Goal: Task Accomplishment & Management: Use online tool/utility

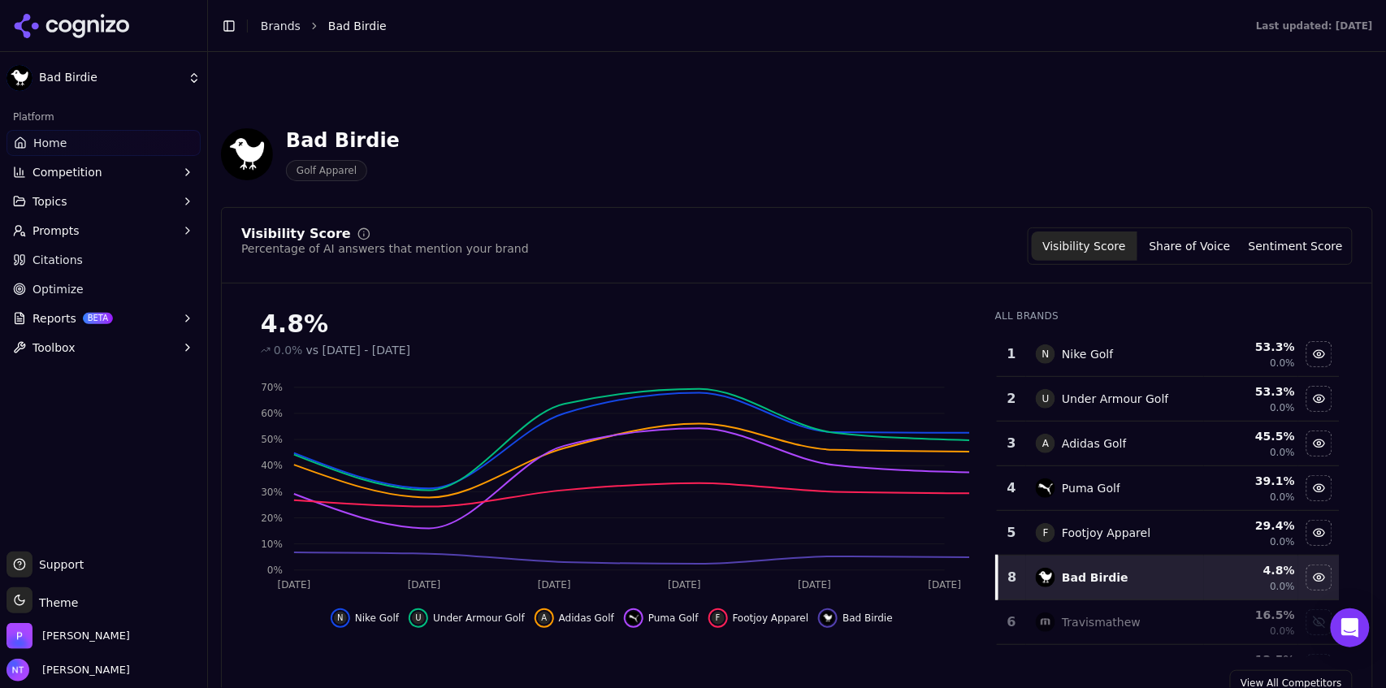
scroll to position [1652, 0]
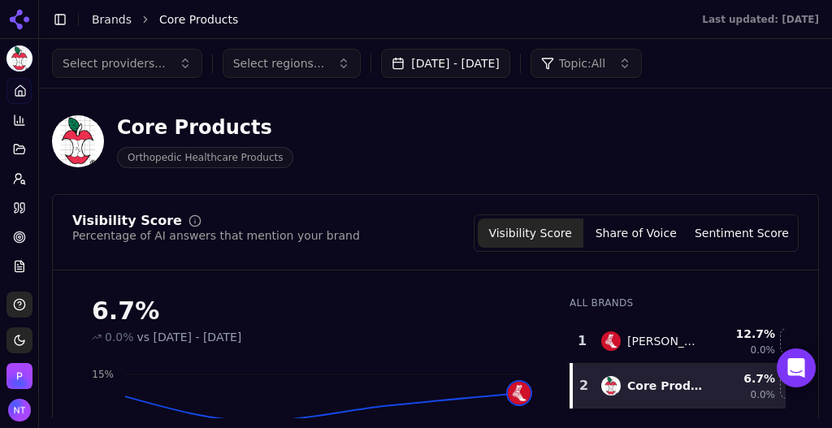
click at [110, 24] on link "Brands" at bounding box center [112, 19] width 40 height 13
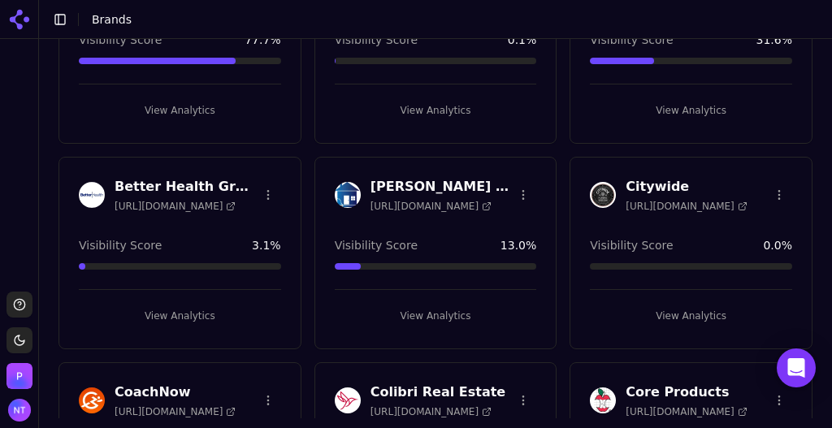
scroll to position [378, 0]
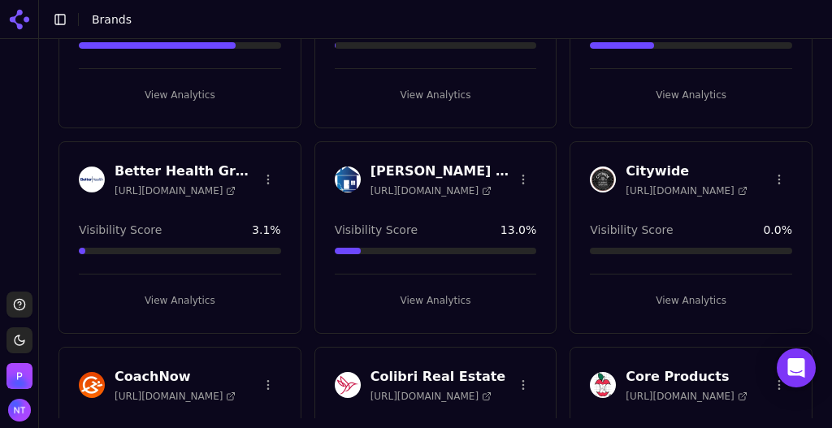
click at [682, 292] on button "View Analytics" at bounding box center [691, 301] width 202 height 26
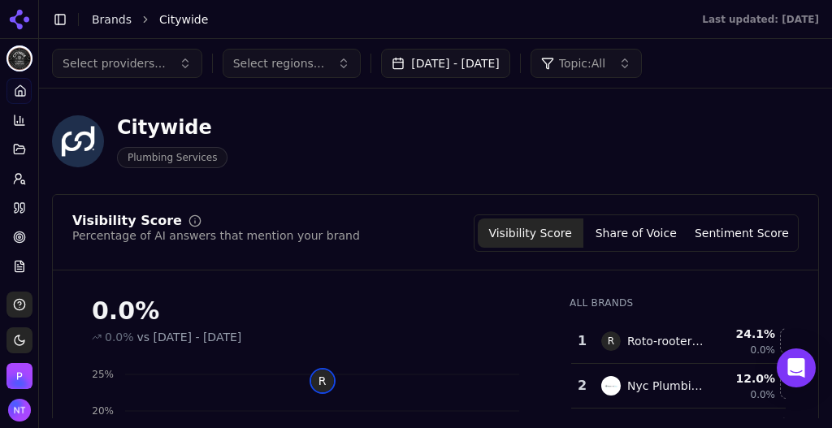
click at [114, 21] on link "Brands" at bounding box center [112, 19] width 40 height 13
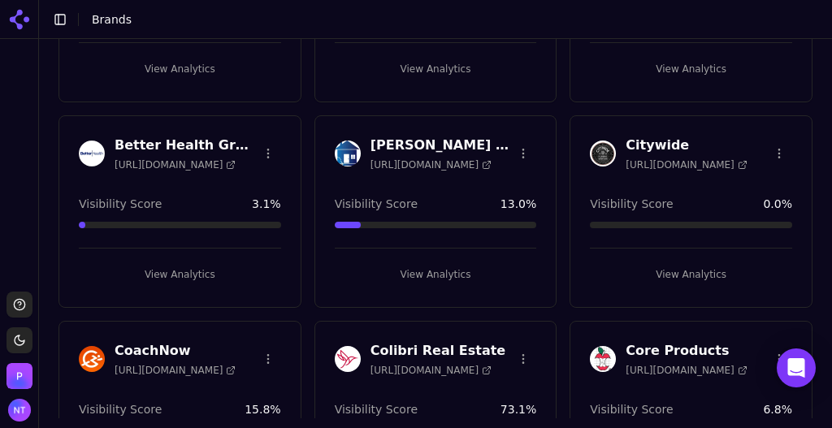
scroll to position [399, 0]
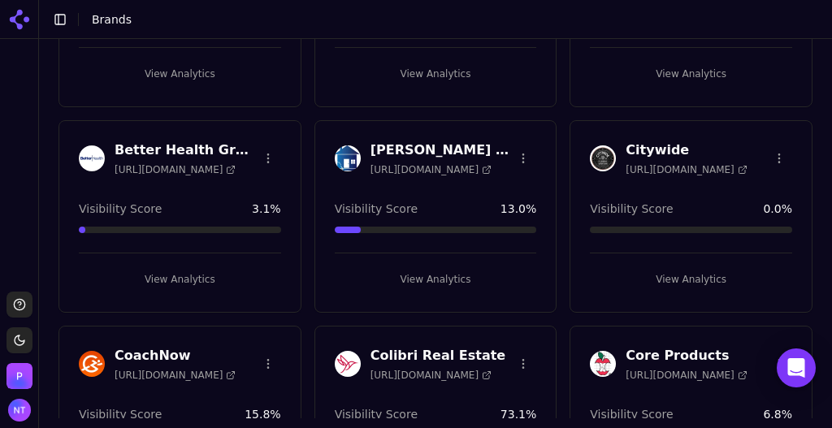
click at [770, 152] on html "Support Toggle theme Perrill Toggle Sidebar Brands Create Brand Apellis https:/…" at bounding box center [416, 214] width 832 height 428
click at [730, 188] on div "Edit Brand" at bounding box center [732, 188] width 96 height 26
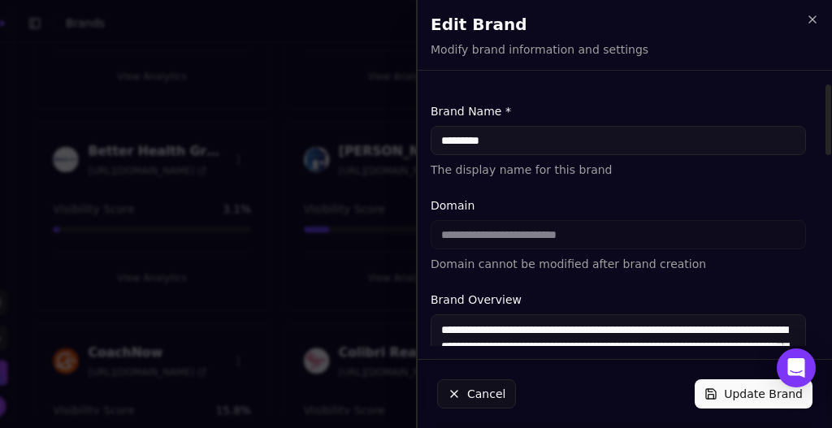
drag, startPoint x: 609, startPoint y: 327, endPoint x: 430, endPoint y: 320, distance: 179.7
drag, startPoint x: 514, startPoint y: 138, endPoint x: 327, endPoint y: 153, distance: 187.4
click at [327, 153] on body "Support Toggle theme Perrill Toggle Sidebar Brands Create Brand Apellis https:/…" at bounding box center [416, 214] width 832 height 428
click at [476, 141] on input "********" at bounding box center [618, 140] width 375 height 29
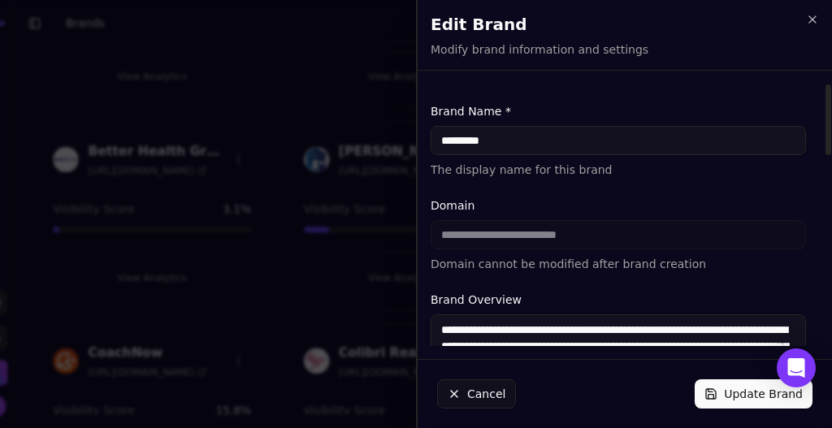
click at [476, 141] on input "********" at bounding box center [618, 140] width 375 height 29
paste input "**********"
type input "**********"
click at [745, 401] on button "Update Brand" at bounding box center [754, 393] width 118 height 29
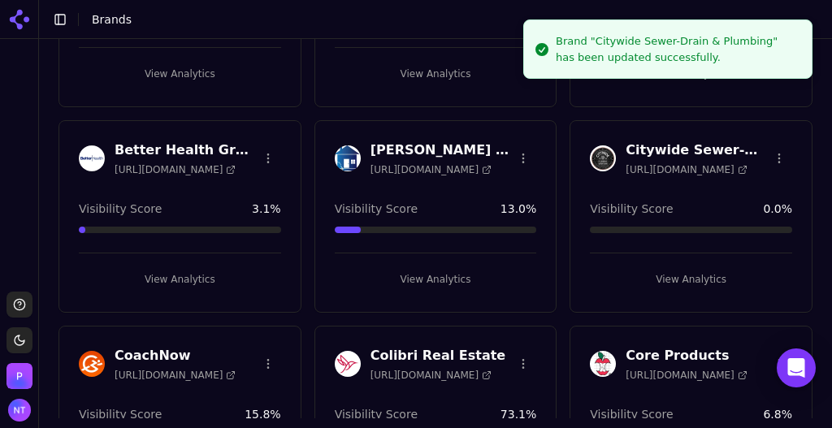
click at [677, 272] on button "View Analytics" at bounding box center [691, 279] width 202 height 26
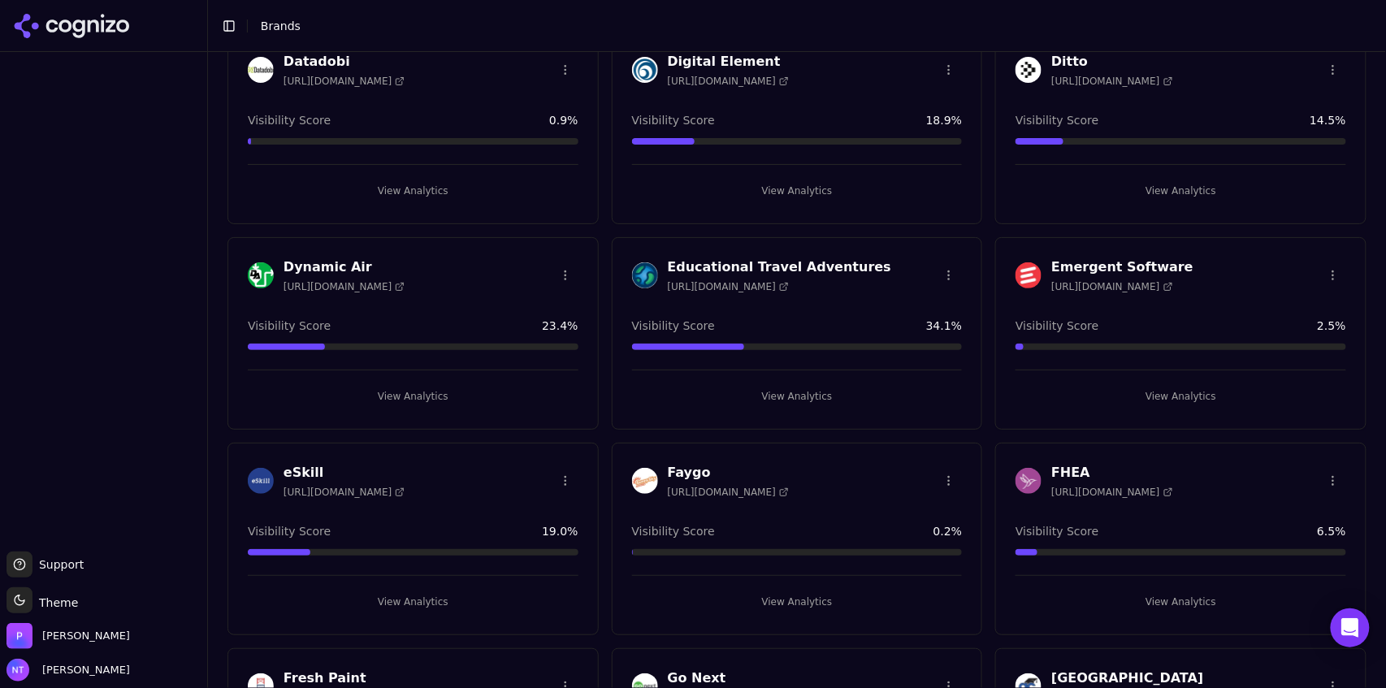
scroll to position [950, 0]
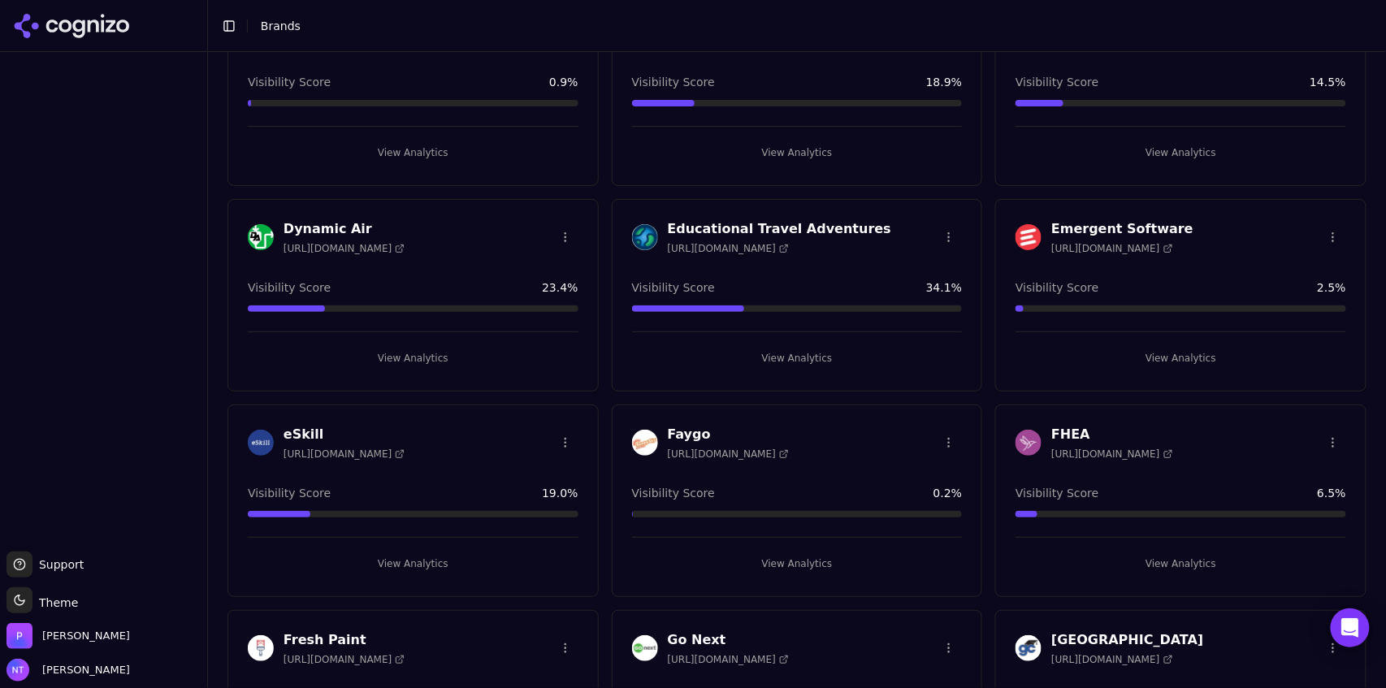
click at [788, 349] on button "View Analytics" at bounding box center [797, 358] width 331 height 26
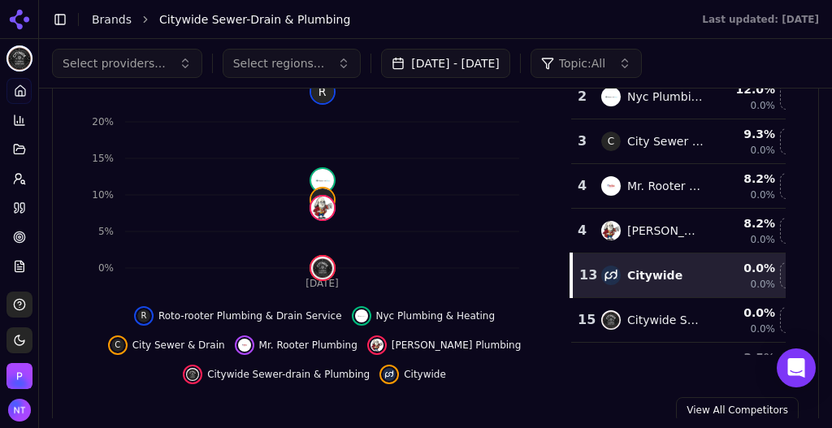
click at [101, 19] on link "Brands" at bounding box center [112, 19] width 40 height 13
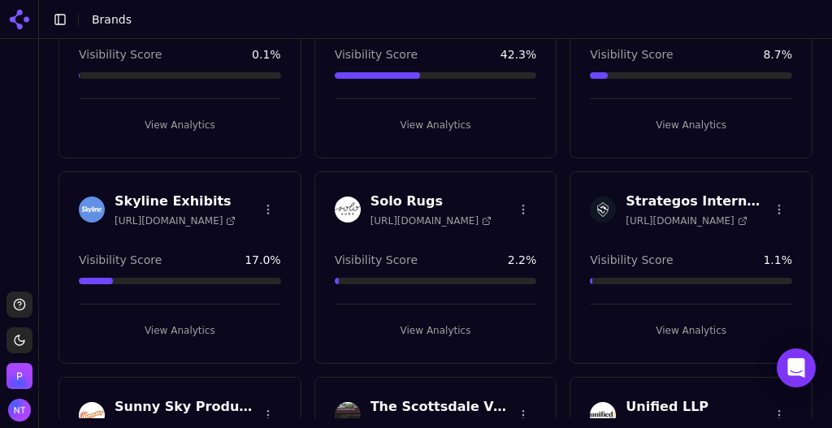
scroll to position [3237, 0]
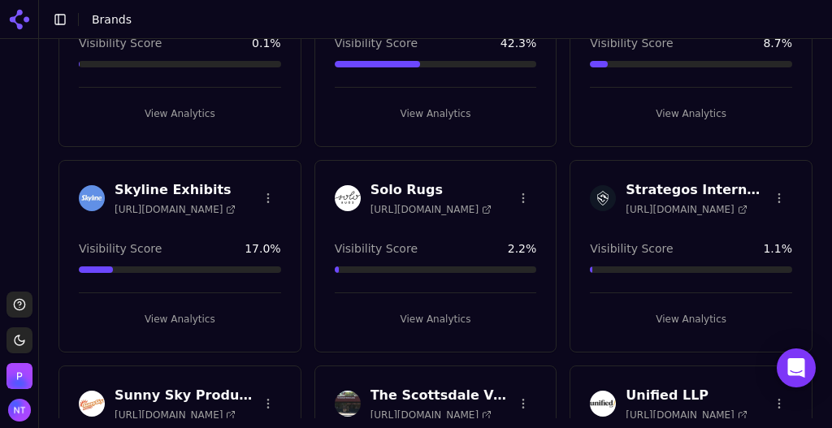
click at [697, 306] on button "View Analytics" at bounding box center [691, 319] width 202 height 26
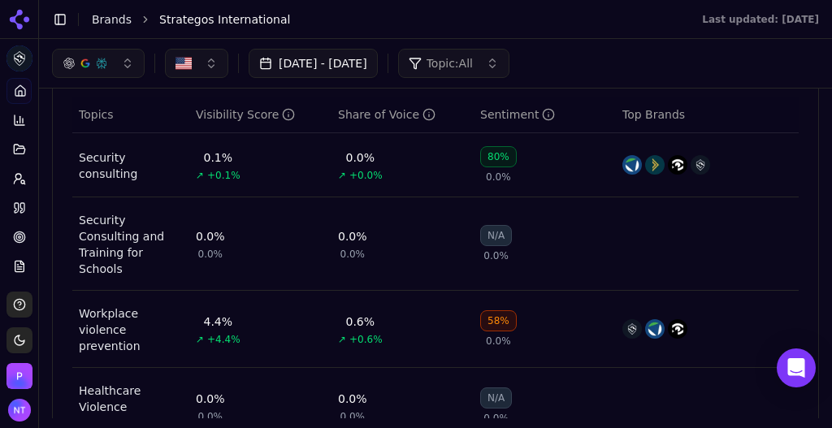
scroll to position [726, 0]
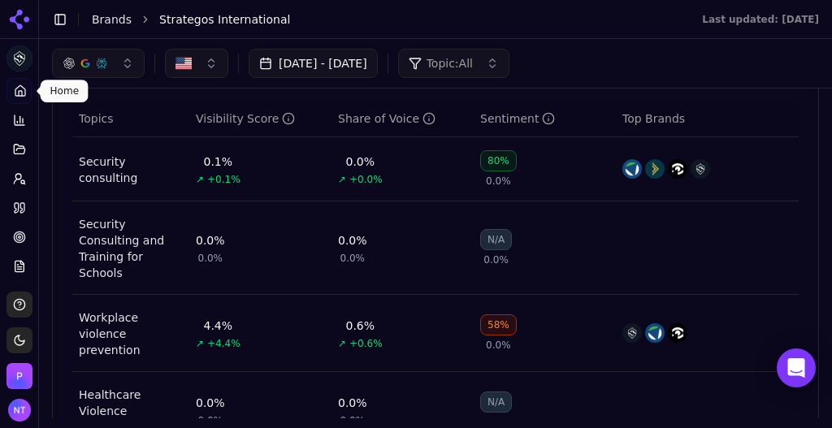
click at [16, 93] on icon at bounding box center [20, 90] width 13 height 13
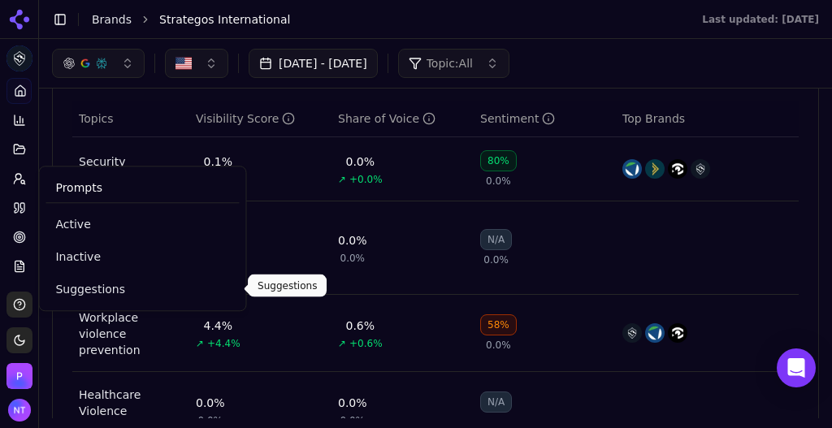
click at [73, 290] on span "Suggestions" at bounding box center [142, 289] width 174 height 16
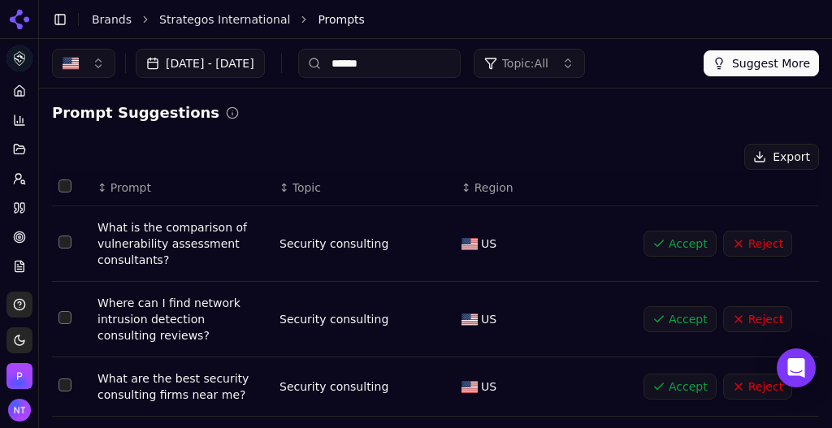
click at [432, 67] on input "******" at bounding box center [379, 63] width 162 height 29
click at [548, 64] on span "Topic: All" at bounding box center [525, 63] width 46 height 16
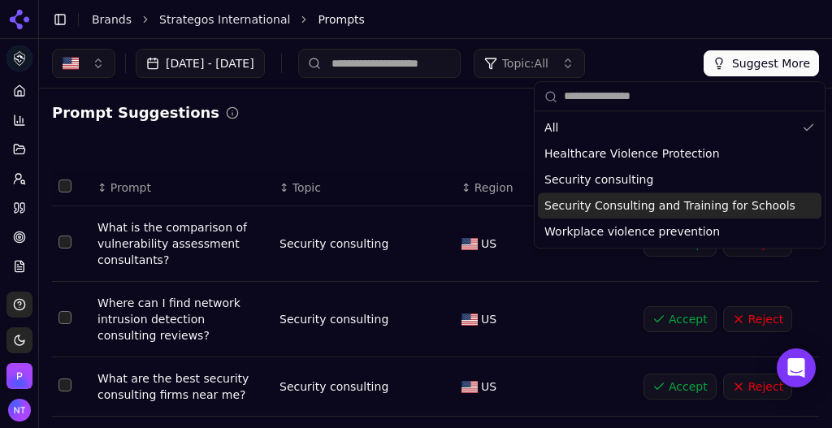
click at [615, 203] on span "Security Consulting and Training for Schools" at bounding box center [669, 205] width 251 height 16
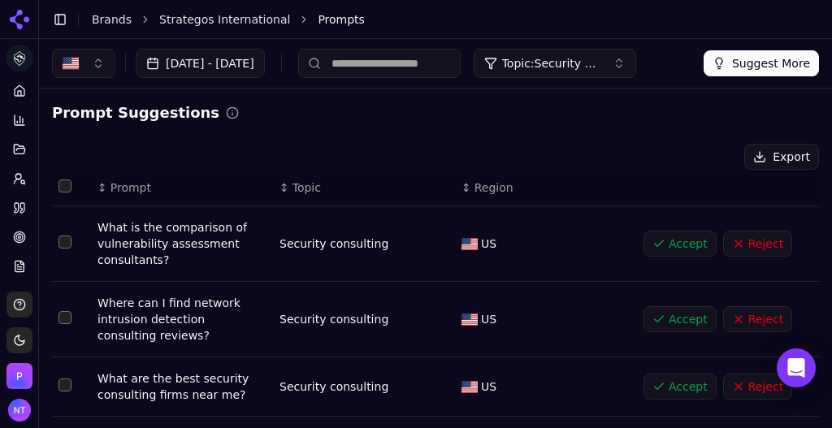
click at [591, 65] on span "Topic: Security Consulting and Training for Schools" at bounding box center [550, 63] width 97 height 16
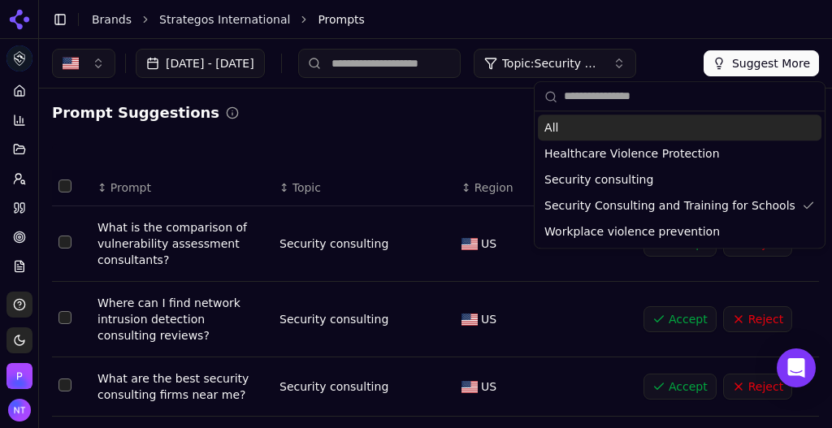
click at [744, 64] on button "Suggest More" at bounding box center [761, 63] width 115 height 26
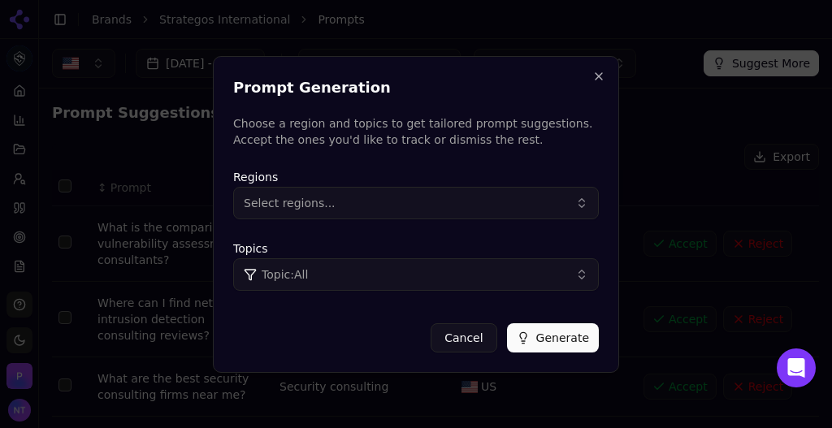
click at [475, 201] on button "Select regions..." at bounding box center [416, 203] width 366 height 32
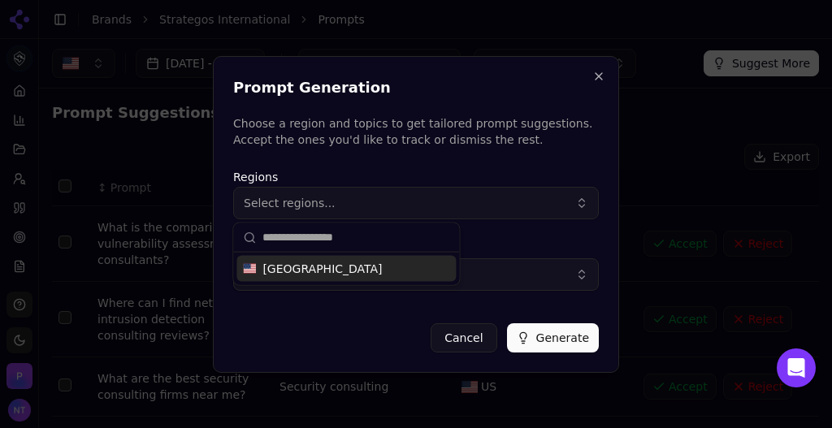
click at [354, 282] on div "United States" at bounding box center [346, 269] width 226 height 32
click at [351, 274] on div "United States" at bounding box center [345, 269] width 219 height 26
click at [504, 279] on button "Topic: All" at bounding box center [416, 274] width 366 height 32
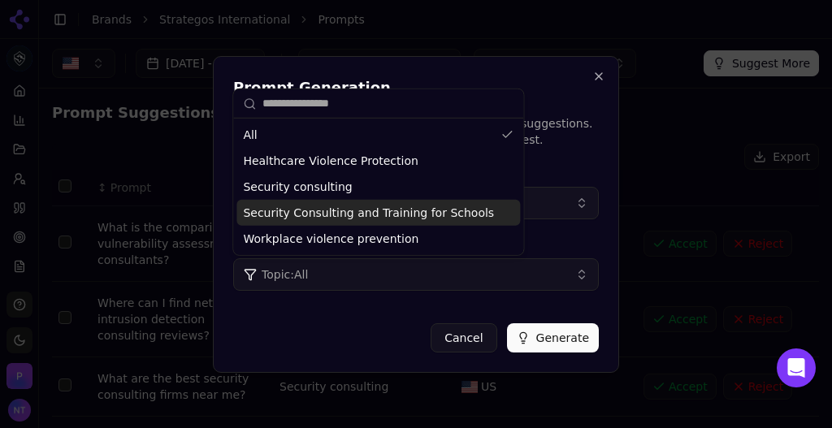
click at [408, 216] on span "Security Consulting and Training for Schools" at bounding box center [368, 213] width 251 height 16
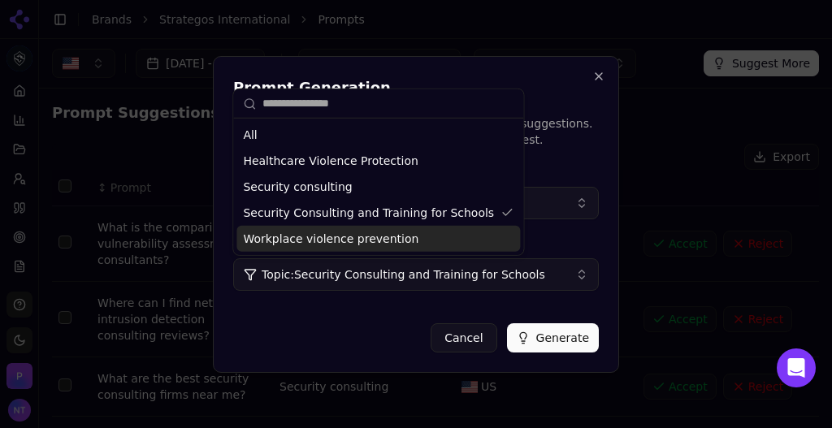
click at [557, 341] on button "Generate" at bounding box center [553, 337] width 92 height 29
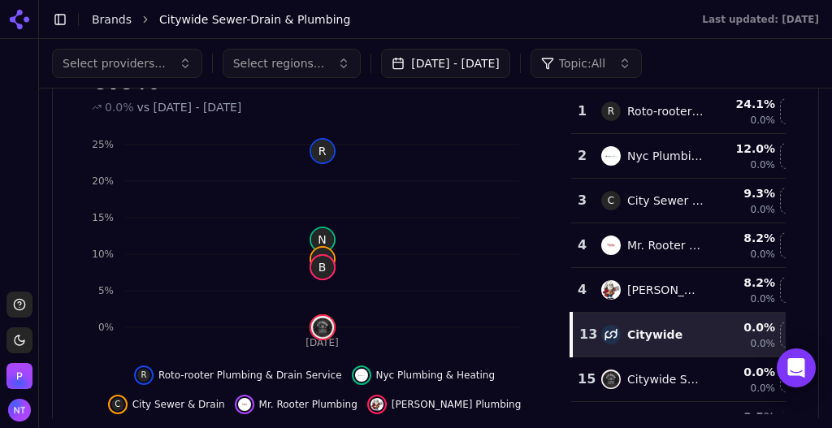
scroll to position [221, 0]
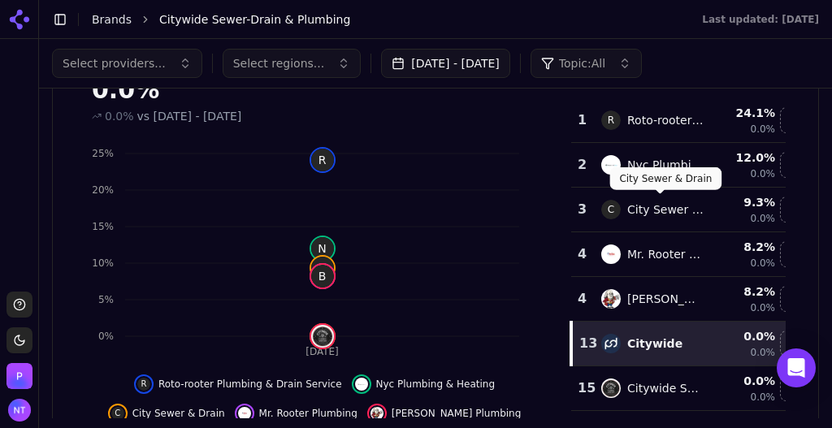
click at [659, 207] on div "City Sewer & Drain" at bounding box center [665, 209] width 76 height 16
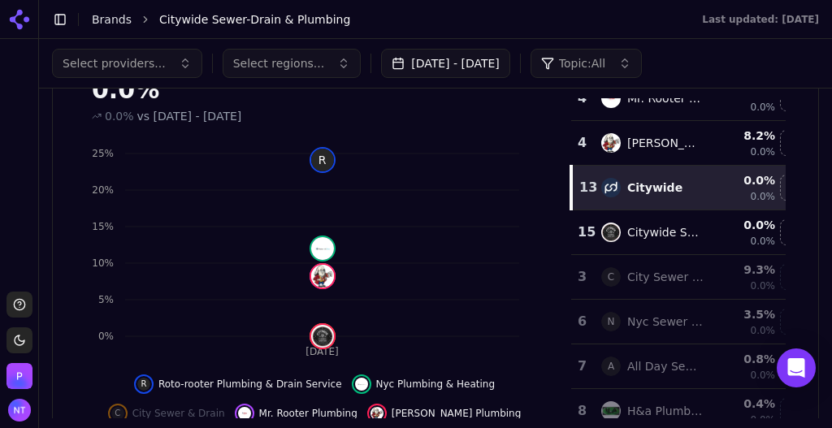
scroll to position [109, 0]
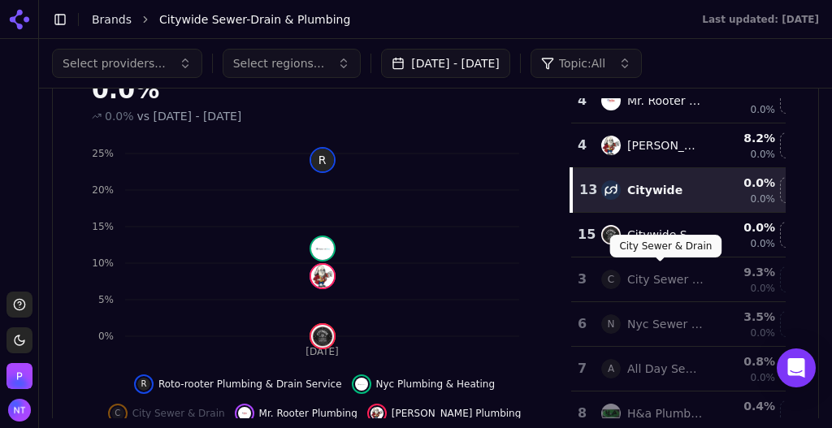
click at [652, 271] on div "City Sewer & Drain" at bounding box center [665, 279] width 76 height 16
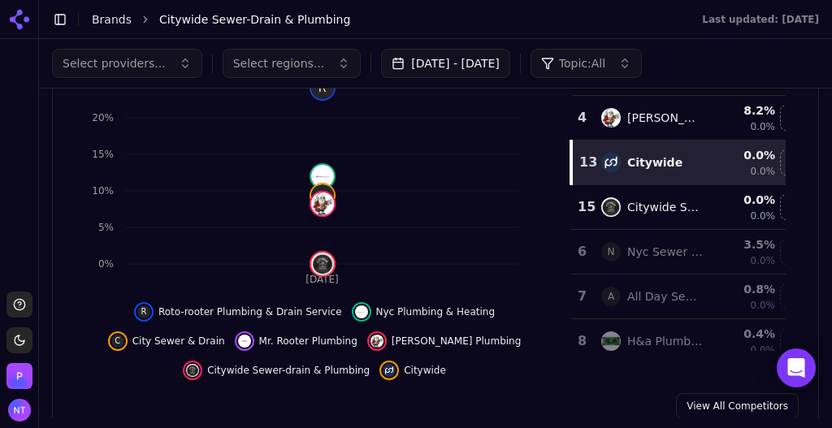
scroll to position [0, 0]
